Goal: Information Seeking & Learning: Learn about a topic

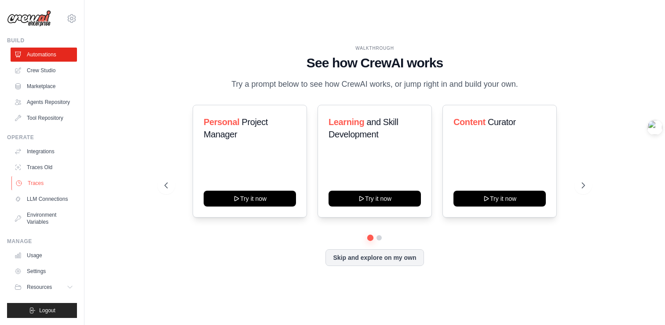
click at [36, 182] on link "Traces" at bounding box center [44, 183] width 66 height 14
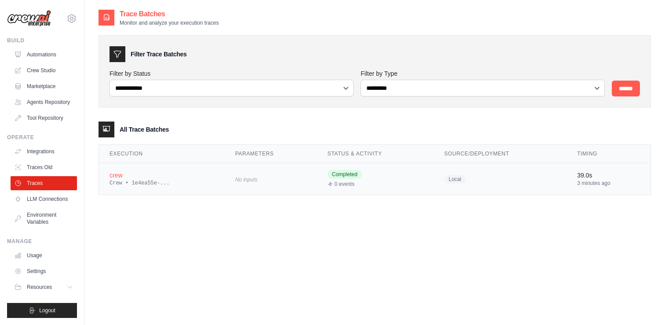
click at [259, 175] on div "No inputs" at bounding box center [270, 179] width 71 height 12
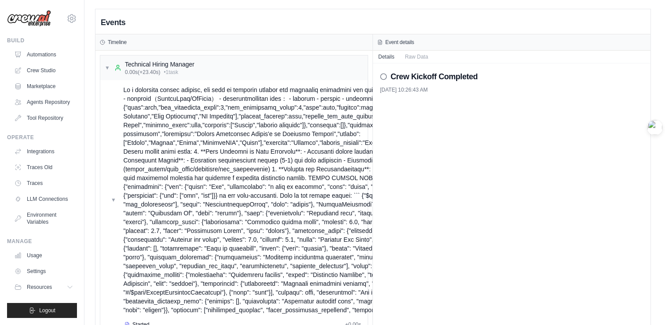
click at [151, 42] on div "Timeline" at bounding box center [234, 42] width 268 height 7
click at [108, 70] on span "▼" at bounding box center [107, 67] width 5 height 7
click at [105, 67] on span "▼" at bounding box center [107, 67] width 5 height 7
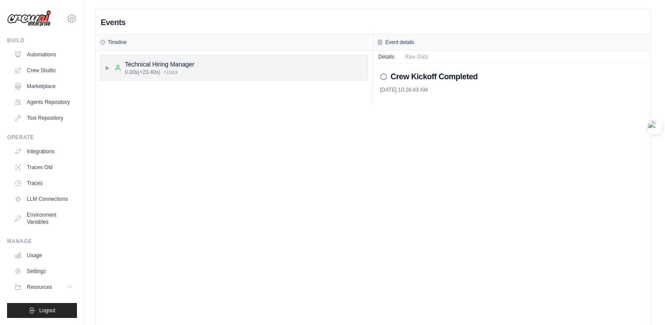
click at [195, 66] on div "▶ Technical Hiring Manager 0.00s (+23.40s) • 1 task" at bounding box center [234, 67] width 268 height 25
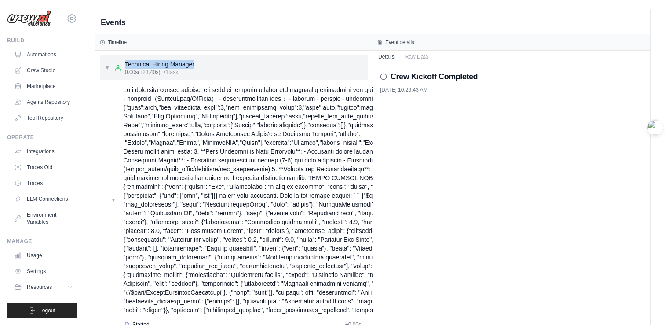
drag, startPoint x: 205, startPoint y: 62, endPoint x: 126, endPoint y: 64, distance: 78.8
click at [126, 64] on div "▼ Technical Hiring Manager 0.00s (+23.40s) • 1 task" at bounding box center [234, 67] width 268 height 25
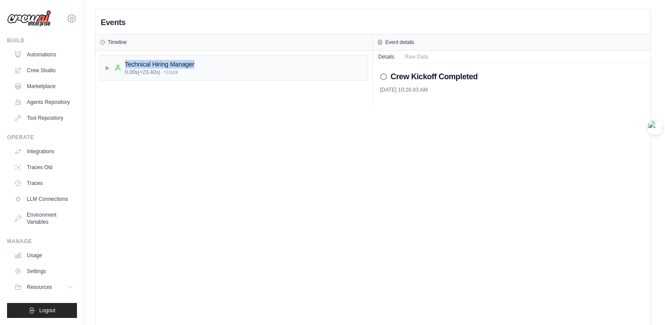
copy div "Technical Hiring Manager"
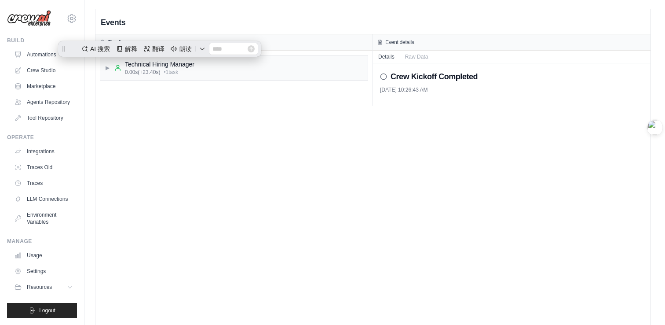
click at [148, 220] on div "Events Timeline ▶ Technical Hiring Manager 0.00s (+23.40s) • 1 task Event detai…" at bounding box center [372, 171] width 555 height 325
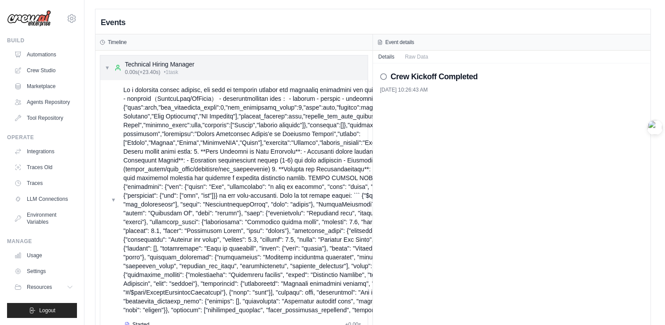
click at [131, 65] on div "Technical Hiring Manager" at bounding box center [160, 64] width 70 height 9
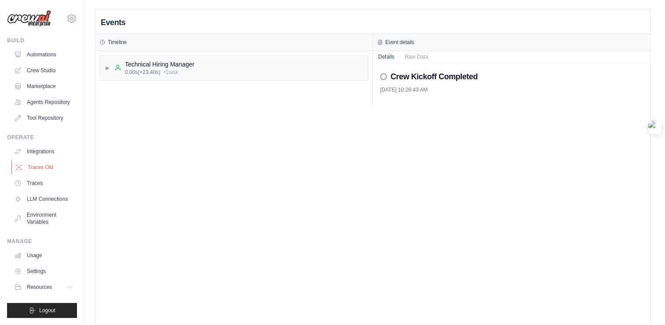
click at [48, 169] on link "Traces Old" at bounding box center [44, 167] width 66 height 14
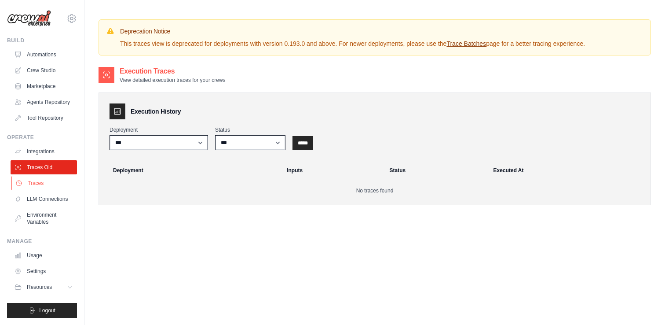
click at [38, 184] on link "Traces" at bounding box center [44, 183] width 66 height 14
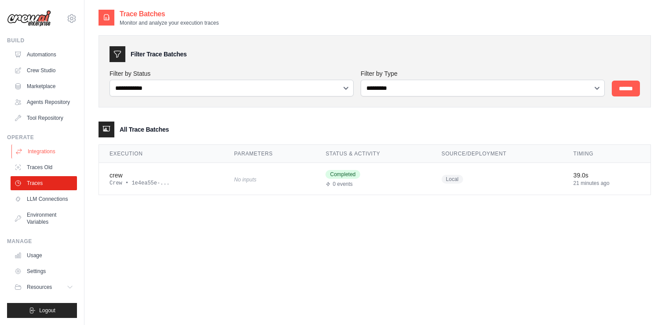
click at [47, 150] on link "Integrations" at bounding box center [44, 151] width 66 height 14
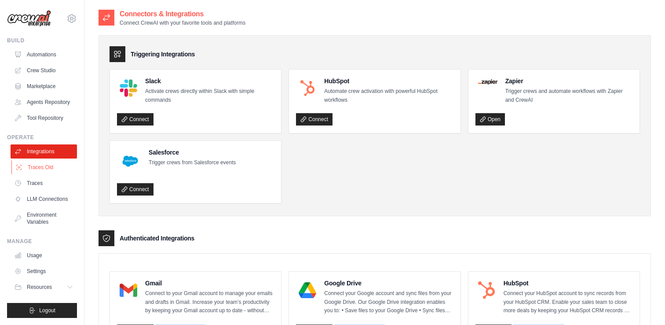
click at [41, 166] on link "Traces Old" at bounding box center [44, 167] width 66 height 14
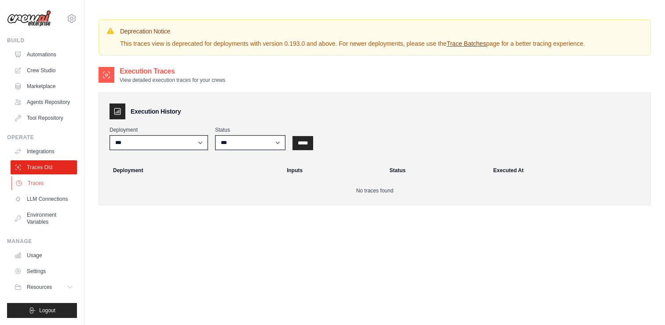
click at [34, 183] on link "Traces" at bounding box center [44, 183] width 66 height 14
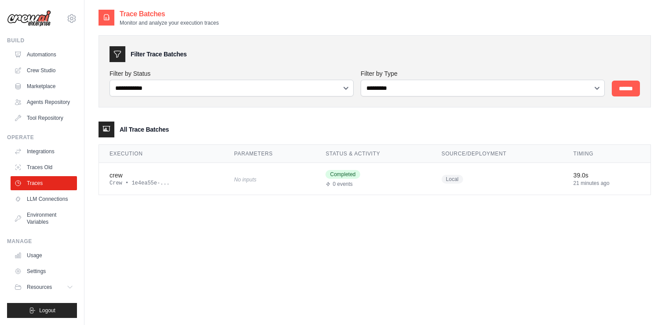
click at [197, 115] on div "**********" at bounding box center [375, 110] width 553 height 169
click at [160, 169] on td "crew Crew • 1e4ea55e-..." at bounding box center [161, 179] width 125 height 32
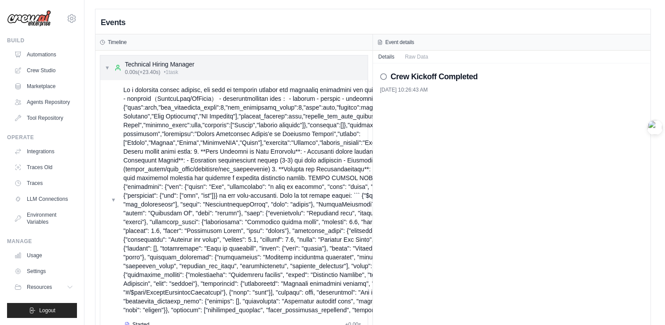
click at [107, 69] on span "▼" at bounding box center [107, 67] width 5 height 7
click at [124, 70] on div "Technical Hiring Manager 0.00s (+23.40s) • 1 task" at bounding box center [154, 68] width 80 height 16
